Goal: Task Accomplishment & Management: Manage account settings

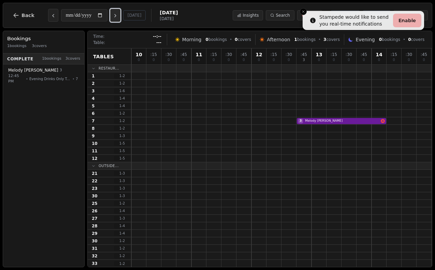
click at [118, 16] on icon "Next day" at bounding box center [115, 15] width 5 height 5
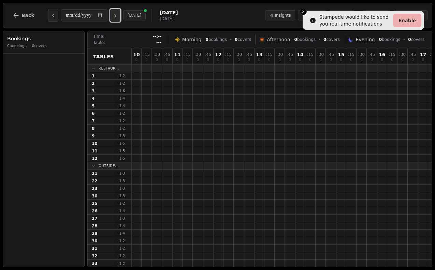
click at [118, 16] on icon "Next day" at bounding box center [115, 15] width 5 height 5
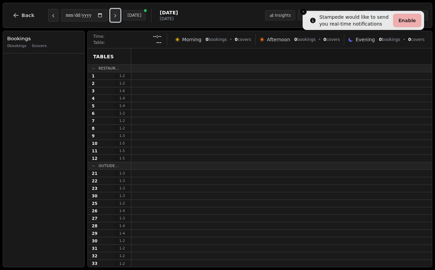
click at [118, 16] on icon "Next day" at bounding box center [115, 15] width 5 height 5
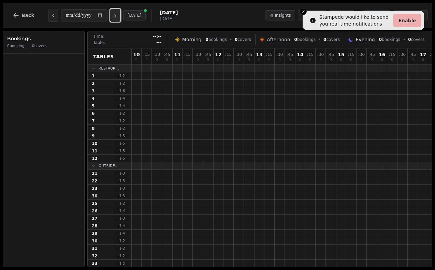
click at [118, 16] on icon "Next day" at bounding box center [115, 15] width 5 height 5
type input "**********"
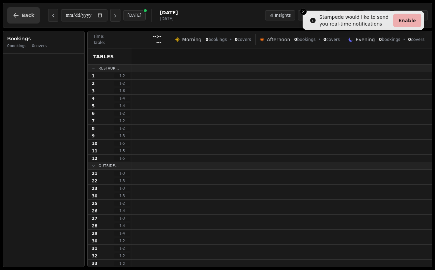
click at [22, 11] on button "Back" at bounding box center [23, 15] width 33 height 16
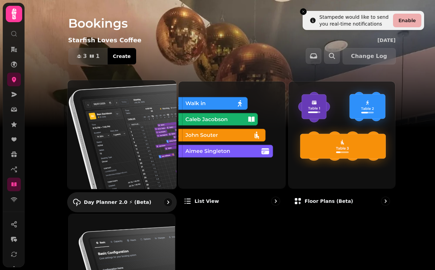
scroll to position [95, 0]
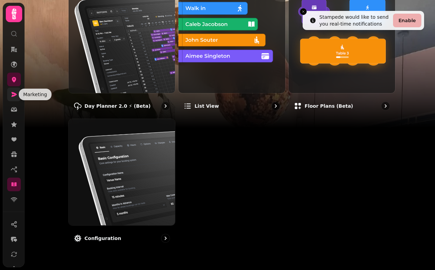
click at [15, 97] on icon at bounding box center [14, 94] width 7 height 7
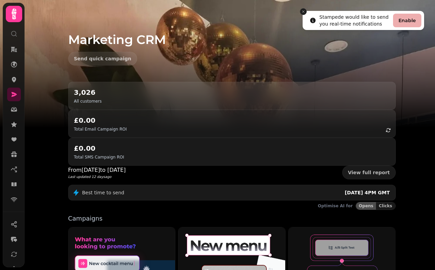
click at [304, 11] on icon "Close toast" at bounding box center [304, 12] width 4 height 4
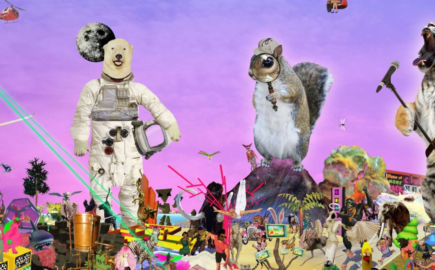
type input "**********"
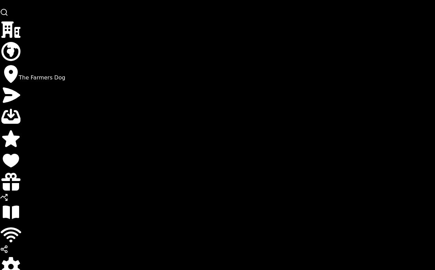
click at [15, 82] on icon at bounding box center [11, 73] width 22 height 22
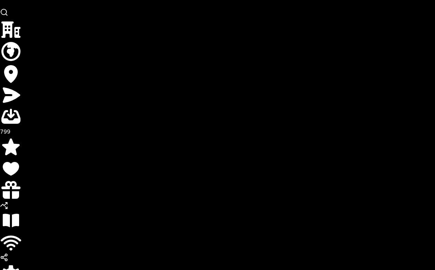
scroll to position [126, 0]
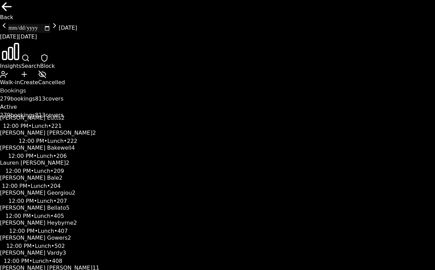
click at [59, 22] on icon "Next day" at bounding box center [55, 26] width 8 height 8
type input "**********"
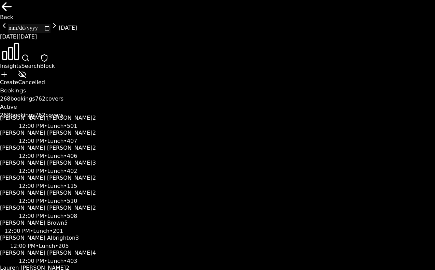
scroll to position [45, 160]
select select "****"
select select "*"
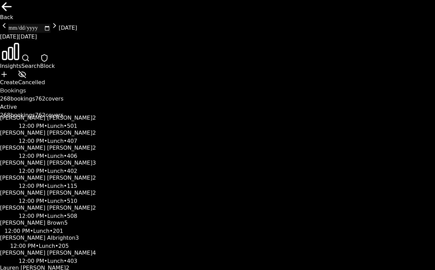
select select "****"
select select "*"
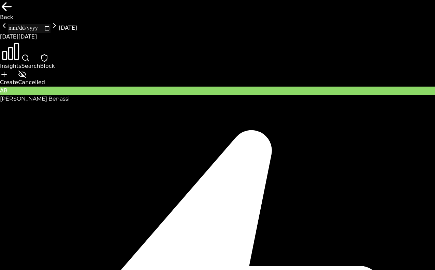
select select "****"
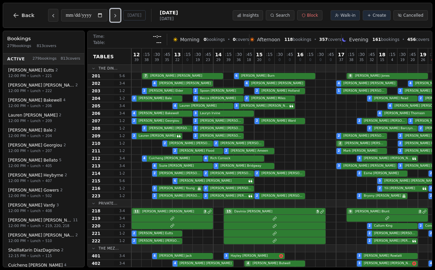
click at [114, 14] on button "Next day" at bounding box center [115, 15] width 10 height 13
type input "**********"
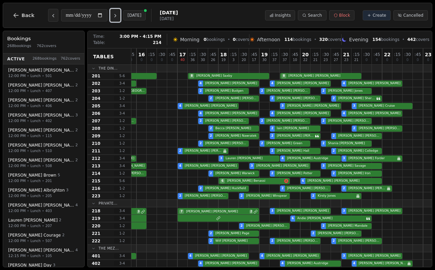
scroll to position [0, 159]
click at [261, 180] on div "6 [PERSON_NAME] 6 [PERSON_NAME] 6 [PERSON_NAME]" at bounding box center [202, 182] width 461 height 8
select select "****"
select select "*"
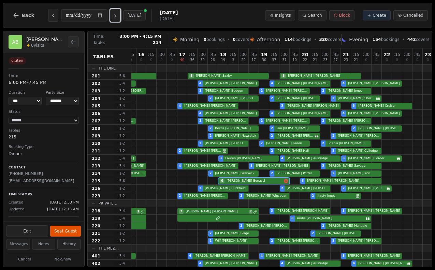
click at [110, 9] on button "Next day" at bounding box center [115, 15] width 10 height 13
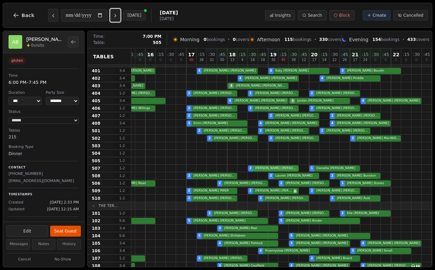
scroll to position [225, 150]
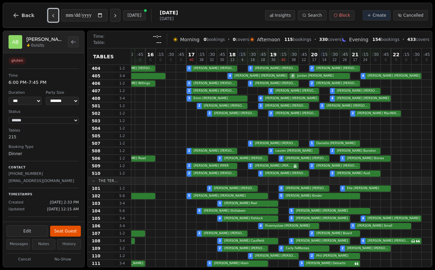
click at [53, 15] on icon "Previous day" at bounding box center [53, 15] width 5 height 5
type input "**********"
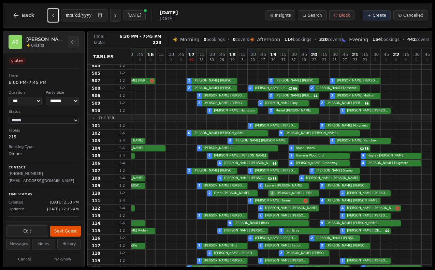
scroll to position [293, 150]
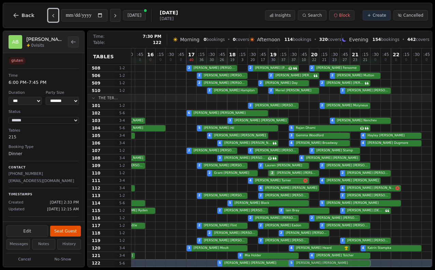
drag, startPoint x: 303, startPoint y: 114, endPoint x: 310, endPoint y: 262, distance: 147.4
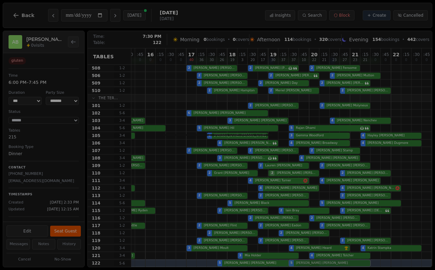
click at [310, 262] on div "12 31 : 15 23 : 30 39 : 45 36 13 19 : 15 0 : 30 16 : 45 26 14 29 : 15 38 : 30 3…" at bounding box center [212, 11] width 461 height 512
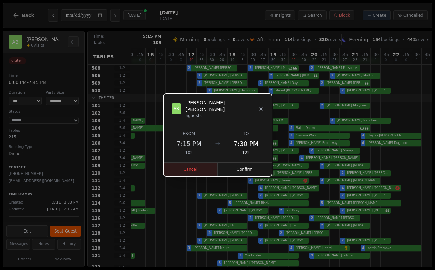
click at [201, 166] on button "Cancel" at bounding box center [191, 170] width 55 height 14
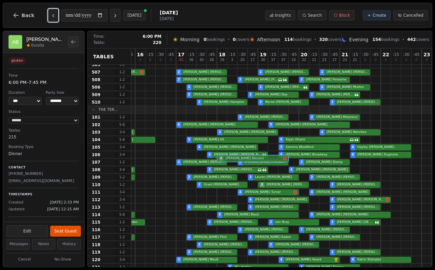
scroll to position [293, 160]
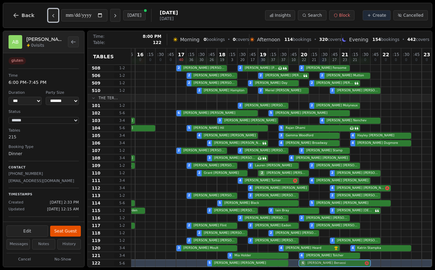
drag, startPoint x: 235, startPoint y: 114, endPoint x: 321, endPoint y: 267, distance: 175.8
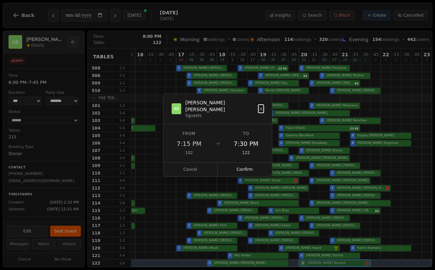
click at [321, 267] on div "12 31 : 15 23 : 30 39 : 45 36 13 19 : 15 0 : 30 16 : 45 26 14 29 : 15 38 : 30 3…" at bounding box center [201, 11] width 461 height 512
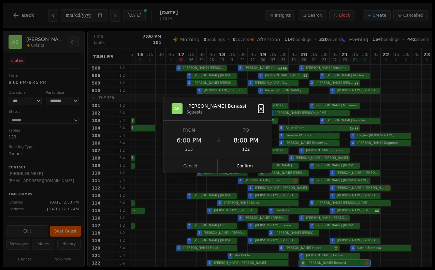
click at [260, 109] on icon at bounding box center [261, 109] width 5 height 5
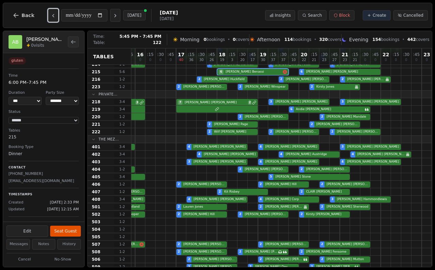
scroll to position [75, 160]
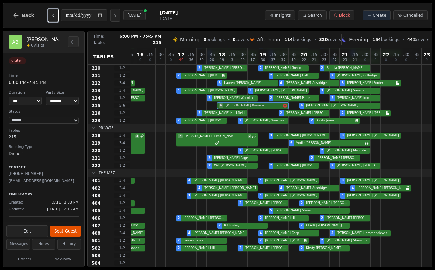
click at [236, 105] on div "6 [PERSON_NAME] 6 [PERSON_NAME] 6 [PERSON_NAME]" at bounding box center [201, 106] width 461 height 8
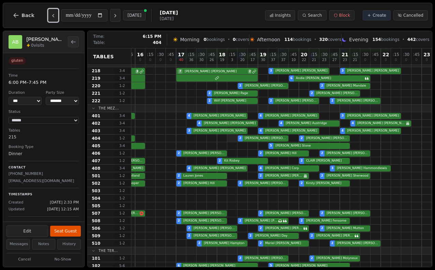
scroll to position [293, 160]
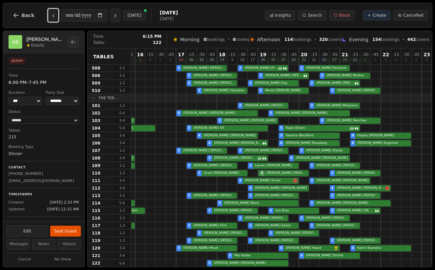
click at [234, 263] on div "5 [PERSON_NAME] 5 [PERSON_NAME]" at bounding box center [201, 264] width 461 height 8
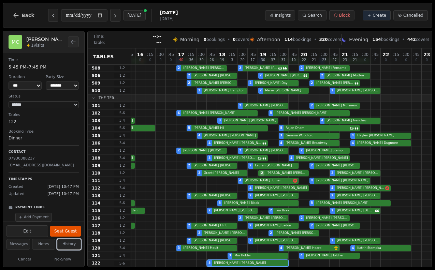
click at [74, 244] on button "History" at bounding box center [69, 244] width 24 height 11
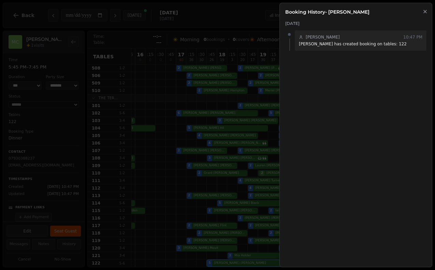
click at [425, 11] on icon "button" at bounding box center [425, 11] width 3 height 3
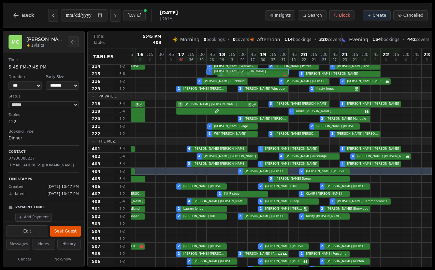
scroll to position [103, 160]
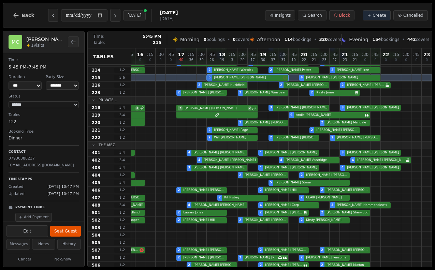
drag, startPoint x: 248, startPoint y: 265, endPoint x: 244, endPoint y: 80, distance: 184.8
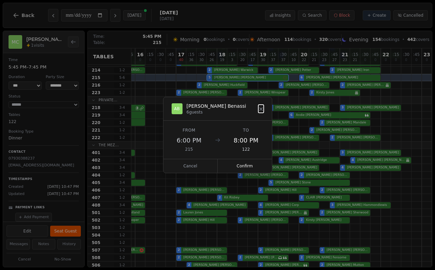
click at [244, 80] on div "12 31 : 15 23 : 30 39 : 45 36 13 19 : 15 0 : 30 16 : 45 26 14 29 : 15 38 : 30 3…" at bounding box center [201, 201] width 461 height 512
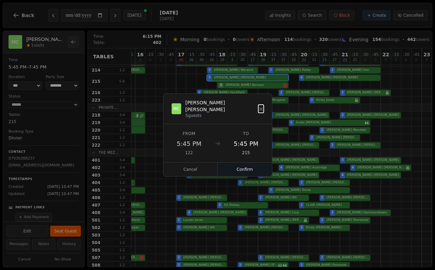
click at [237, 168] on button "Confirm" at bounding box center [245, 170] width 54 height 14
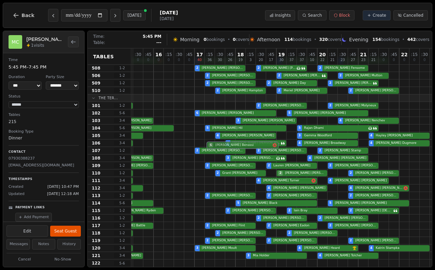
scroll to position [301, 160]
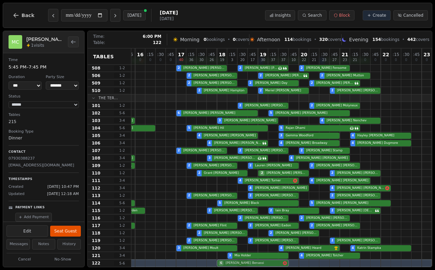
drag, startPoint x: 239, startPoint y: 84, endPoint x: 244, endPoint y: 263, distance: 178.7
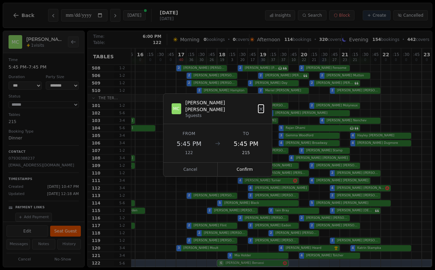
click at [244, 263] on div "12 31 : 15 23 : 30 39 : 45 36 13 19 : 15 0 : 30 16 : 45 26 14 29 : 15 38 : 30 3…" at bounding box center [201, 8] width 461 height 520
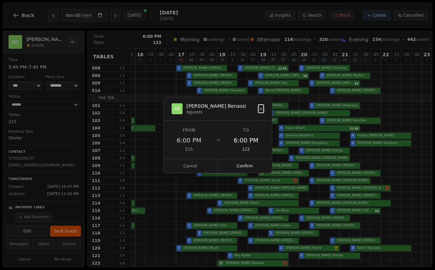
scroll to position [293, 160]
click at [244, 167] on button "Confirm" at bounding box center [245, 166] width 54 height 14
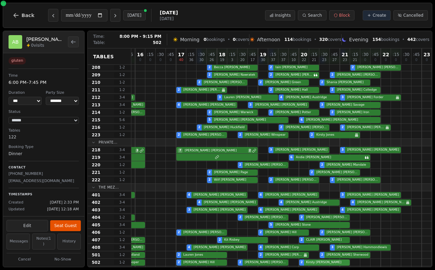
scroll to position [0, 160]
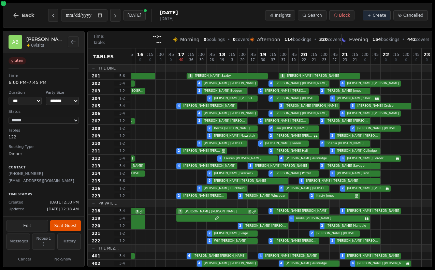
click at [72, 40] on icon "Back to bookings list" at bounding box center [73, 41] width 4 height 3
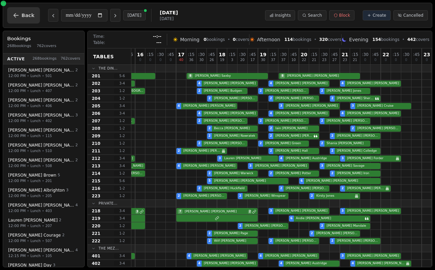
click at [27, 17] on span "Back" at bounding box center [28, 15] width 13 height 5
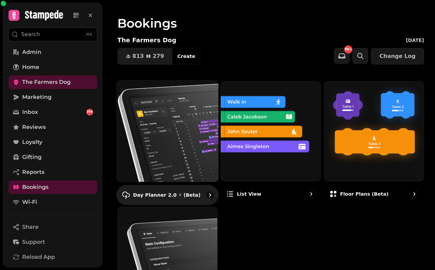
scroll to position [81, 0]
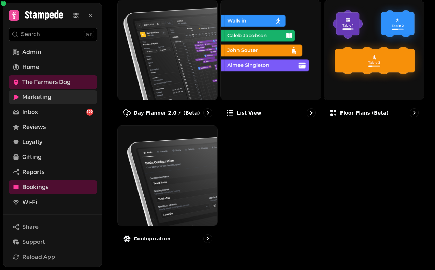
click at [70, 100] on link "Marketing" at bounding box center [53, 98] width 89 height 14
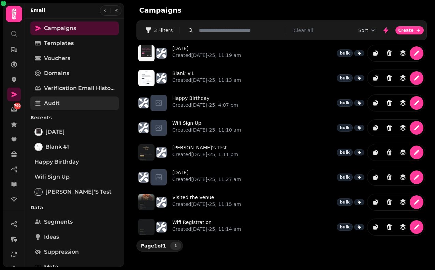
click at [72, 97] on link "Audit" at bounding box center [74, 104] width 88 height 14
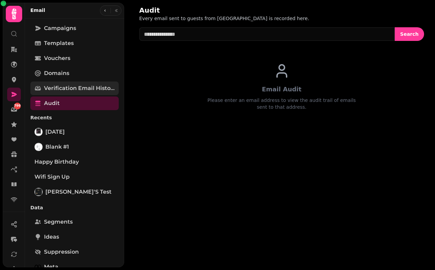
click at [73, 88] on span "Verification email history" at bounding box center [79, 88] width 71 height 8
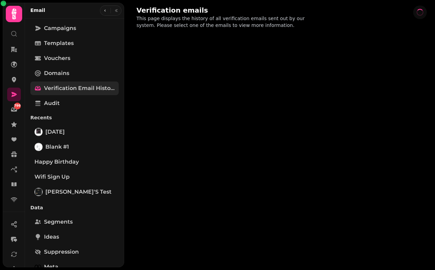
select select "**"
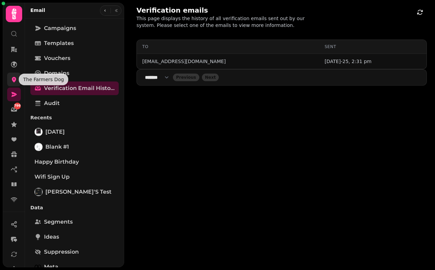
click at [13, 83] on icon at bounding box center [14, 79] width 7 height 7
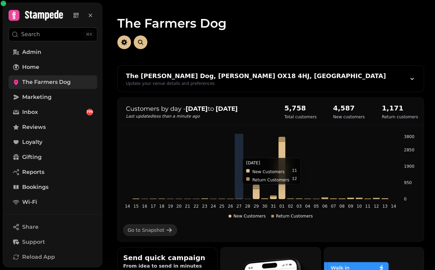
scroll to position [98, 0]
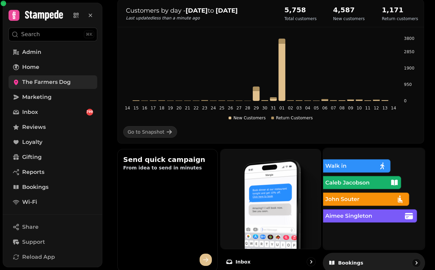
click at [390, 176] on img at bounding box center [374, 199] width 112 height 112
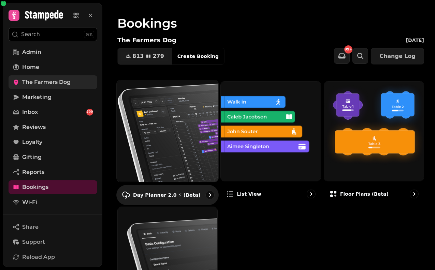
click at [179, 127] on img at bounding box center [168, 131] width 112 height 112
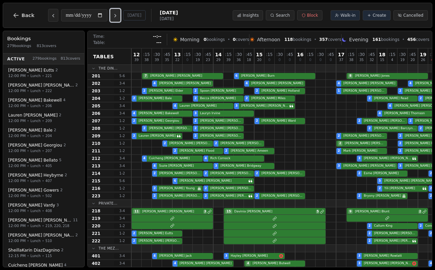
click at [118, 18] on icon "Next day" at bounding box center [115, 15] width 5 height 5
type input "**********"
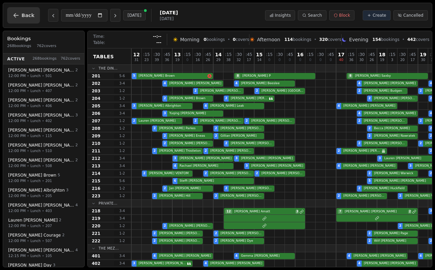
click at [16, 20] on button "Back" at bounding box center [23, 15] width 33 height 16
